Goal: Task Accomplishment & Management: Complete application form

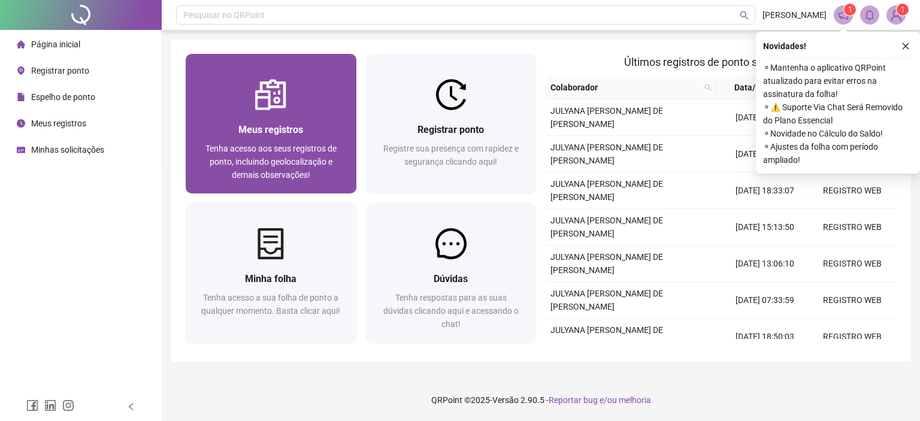
click at [312, 123] on div "Meus registros" at bounding box center [271, 129] width 142 height 15
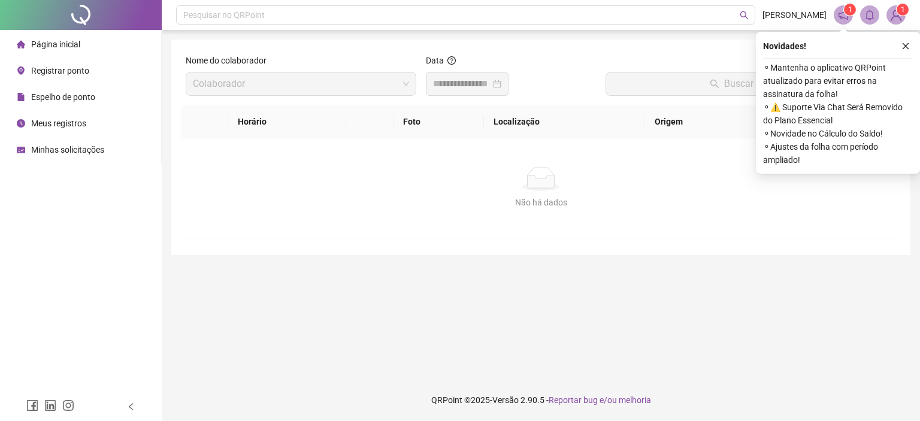
click at [502, 86] on div at bounding box center [467, 84] width 68 height 14
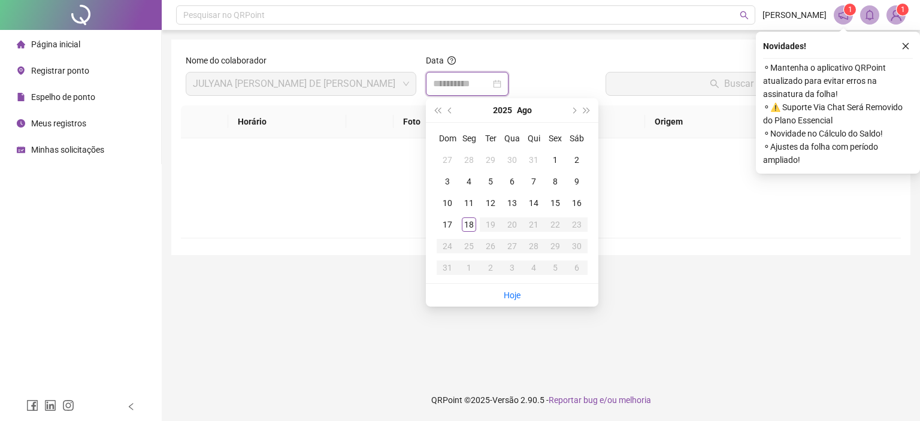
type input "**********"
click at [470, 231] on div "18" at bounding box center [469, 225] width 14 height 14
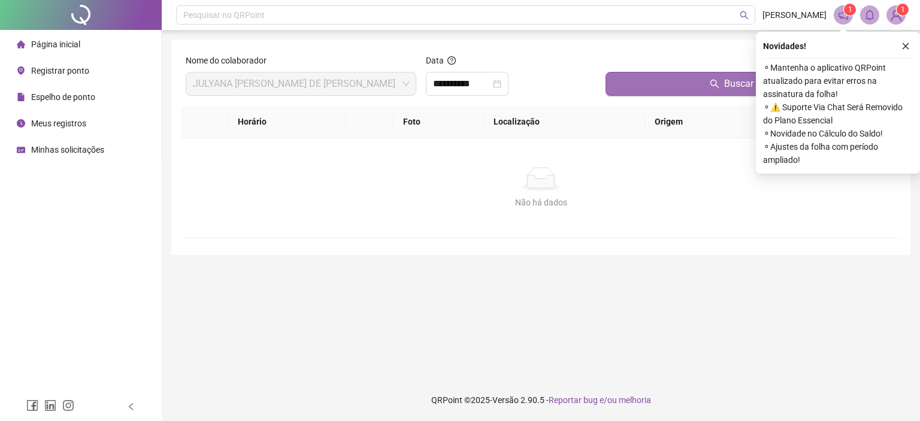
click at [638, 88] on button "Buscar registros" at bounding box center [751, 84] width 291 height 24
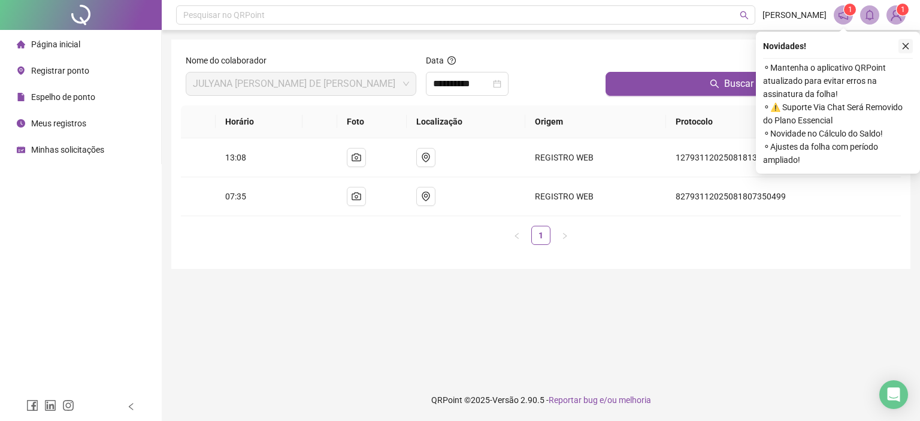
click at [909, 48] on icon "close" at bounding box center [906, 46] width 8 height 8
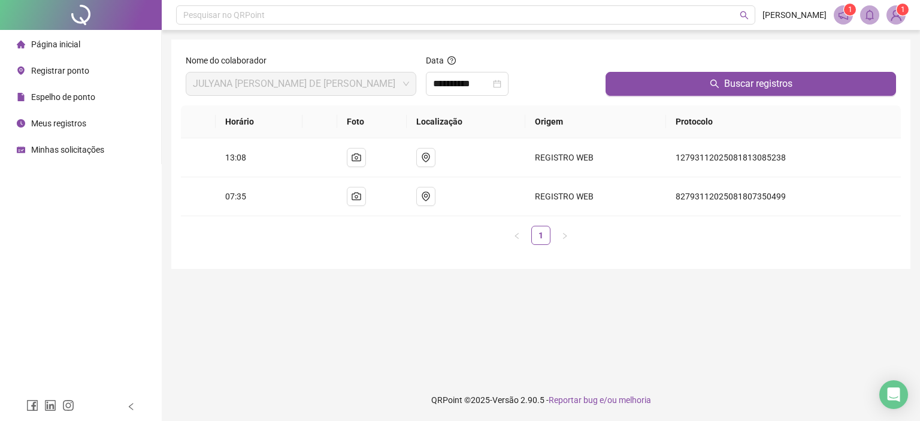
click at [64, 43] on span "Página inicial" at bounding box center [55, 45] width 49 height 10
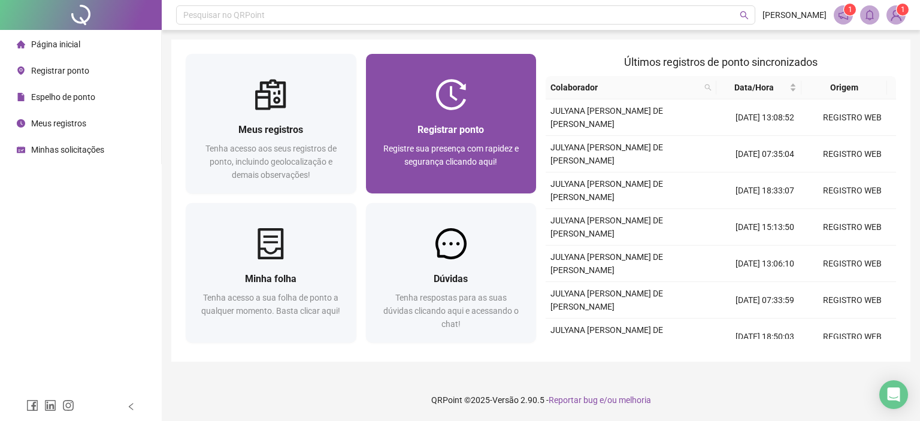
click at [466, 93] on img at bounding box center [451, 94] width 31 height 31
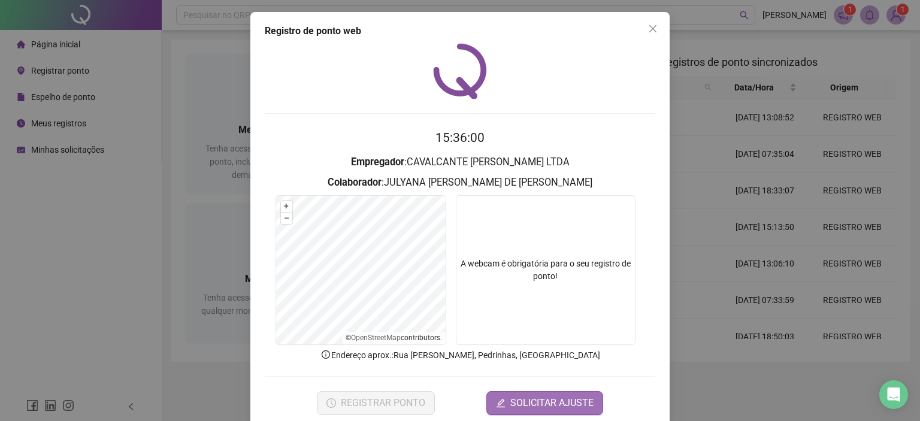
click at [567, 397] on span "SOLICITAR AJUSTE" at bounding box center [552, 403] width 83 height 14
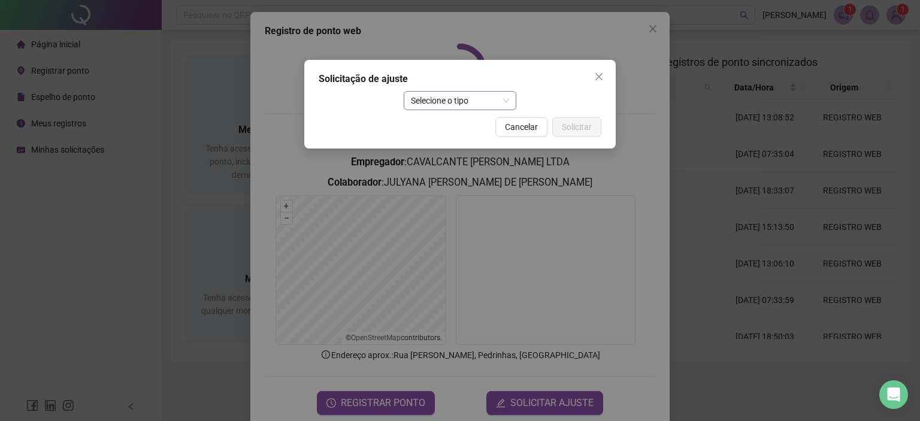
click at [502, 105] on span "Selecione o tipo" at bounding box center [460, 101] width 99 height 18
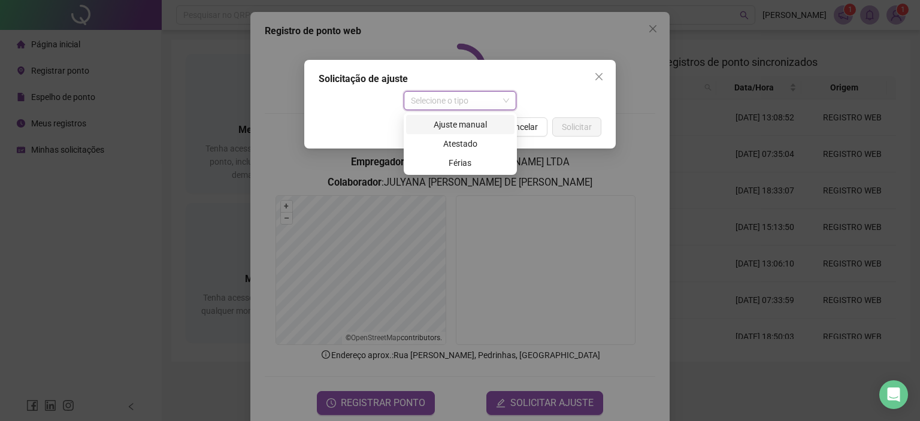
click at [458, 123] on div "Ajuste manual" at bounding box center [460, 124] width 94 height 13
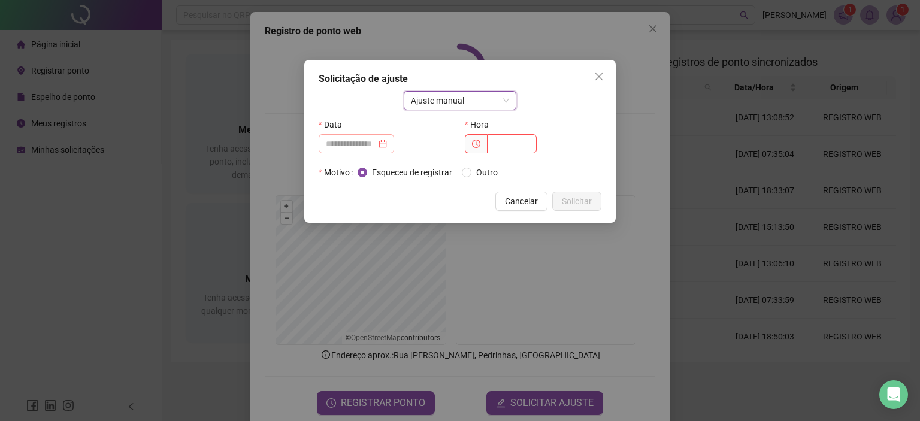
click at [387, 141] on div at bounding box center [356, 143] width 61 height 13
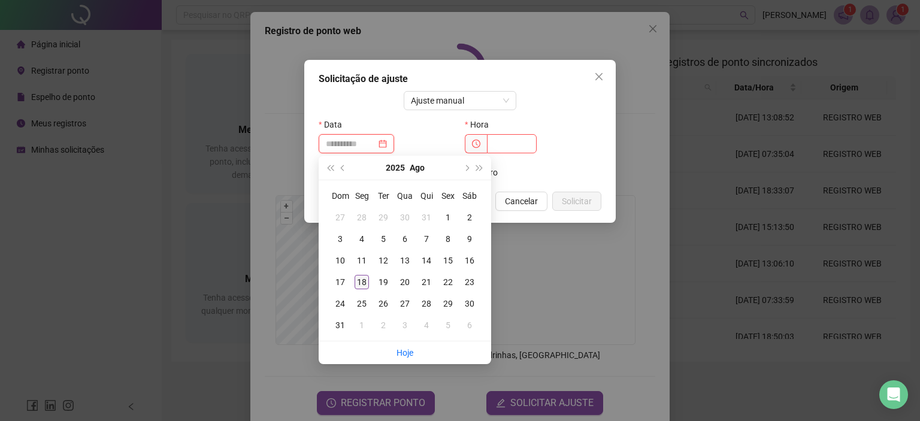
type input "**********"
click at [362, 286] on div "18" at bounding box center [362, 282] width 14 height 14
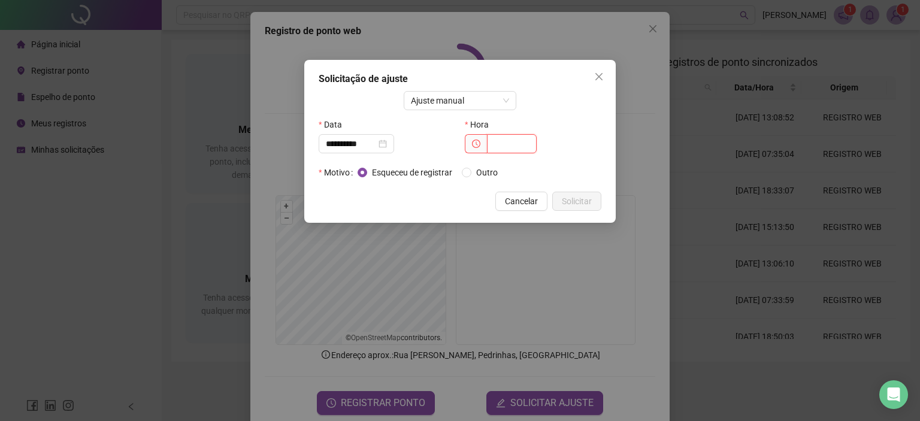
click at [506, 146] on input "text" at bounding box center [512, 143] width 50 height 19
type input "*****"
click at [570, 206] on span "Solicitar" at bounding box center [577, 201] width 30 height 13
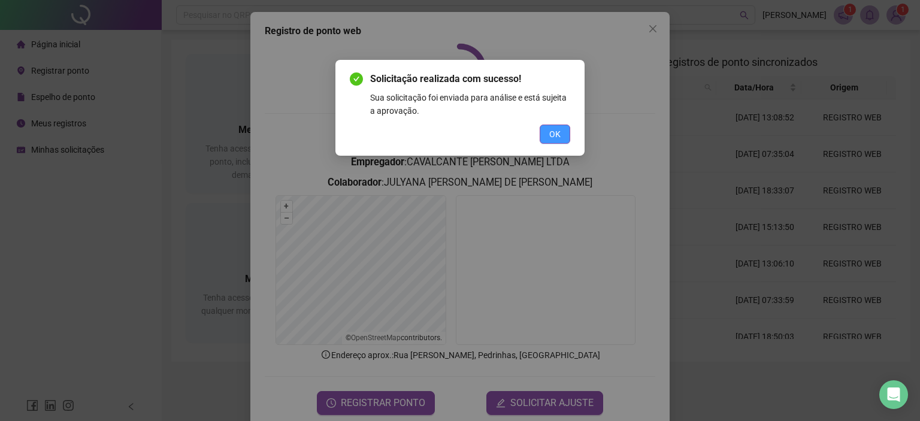
click at [560, 141] on button "OK" at bounding box center [555, 134] width 31 height 19
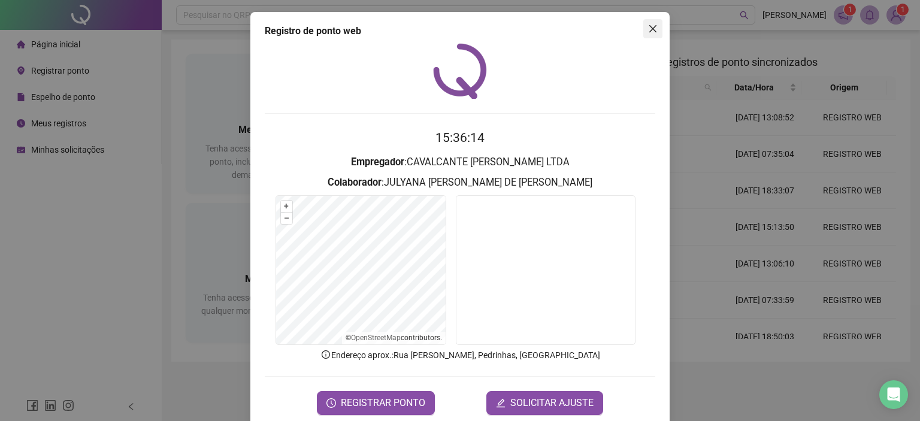
click at [654, 27] on span "Close" at bounding box center [653, 29] width 19 height 10
